Goal: Navigation & Orientation: Find specific page/section

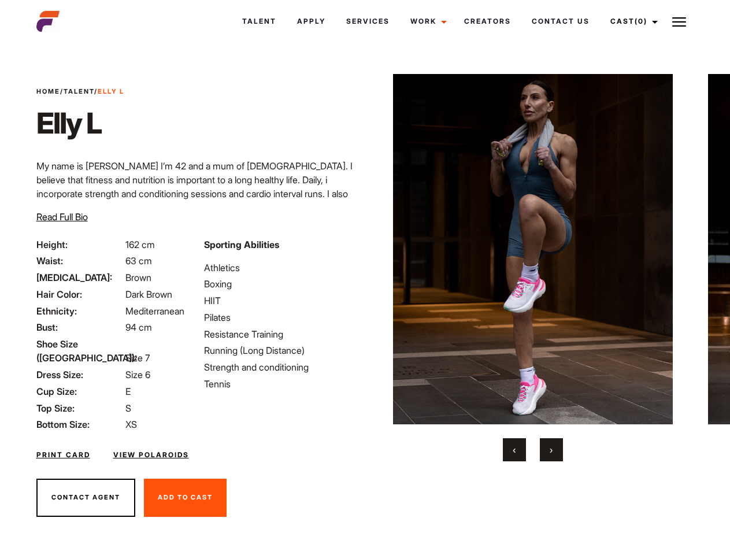
click at [631, 21] on link "Cast (0)" at bounding box center [632, 21] width 65 height 31
click at [680, 21] on img at bounding box center [680, 22] width 14 height 14
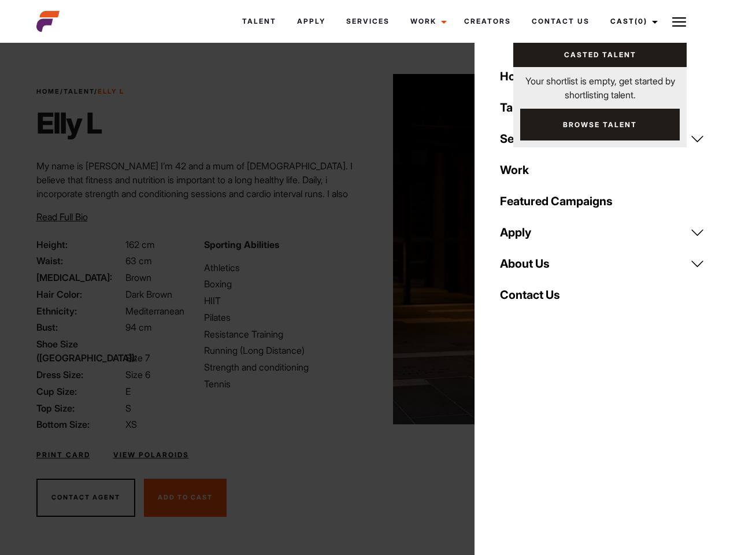
click at [533, 268] on img at bounding box center [533, 249] width 280 height 350
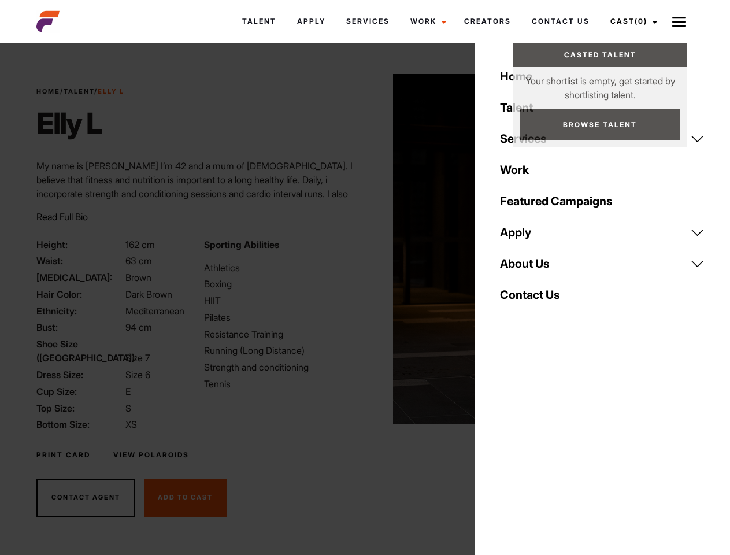
click at [365, 249] on div "Sporting Abilities Athletics Boxing HIIT Pilates Resistance Training Running (L…" at bounding box center [281, 335] width 168 height 194
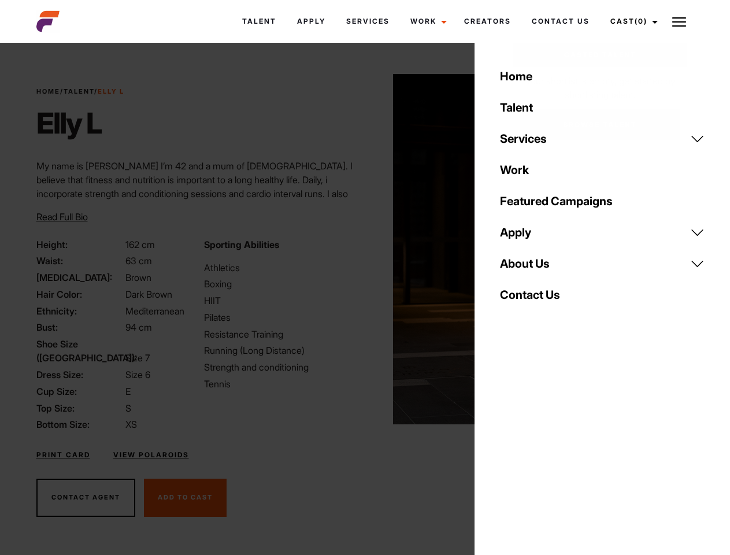
click at [515, 450] on button "‹" at bounding box center [514, 449] width 23 height 23
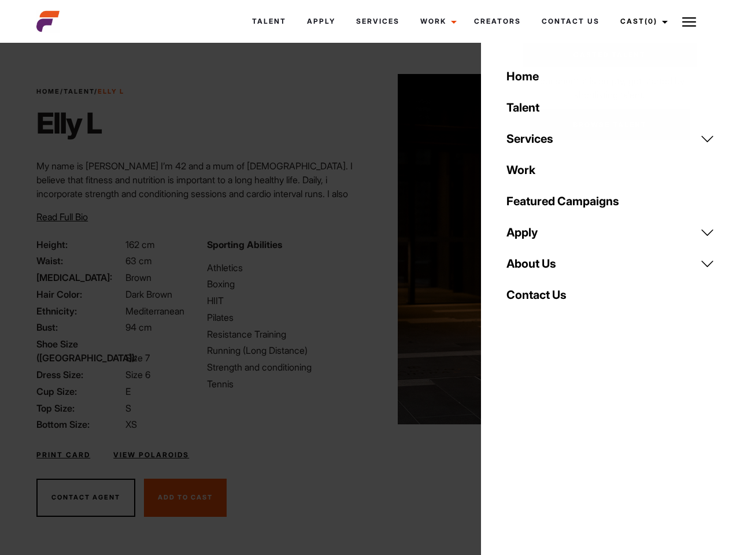
click at [552, 450] on div "Home Talent Services Talent Casting Photography Videography Creative Hair and M…" at bounding box center [610, 277] width 259 height 555
